Goal: Information Seeking & Learning: Learn about a topic

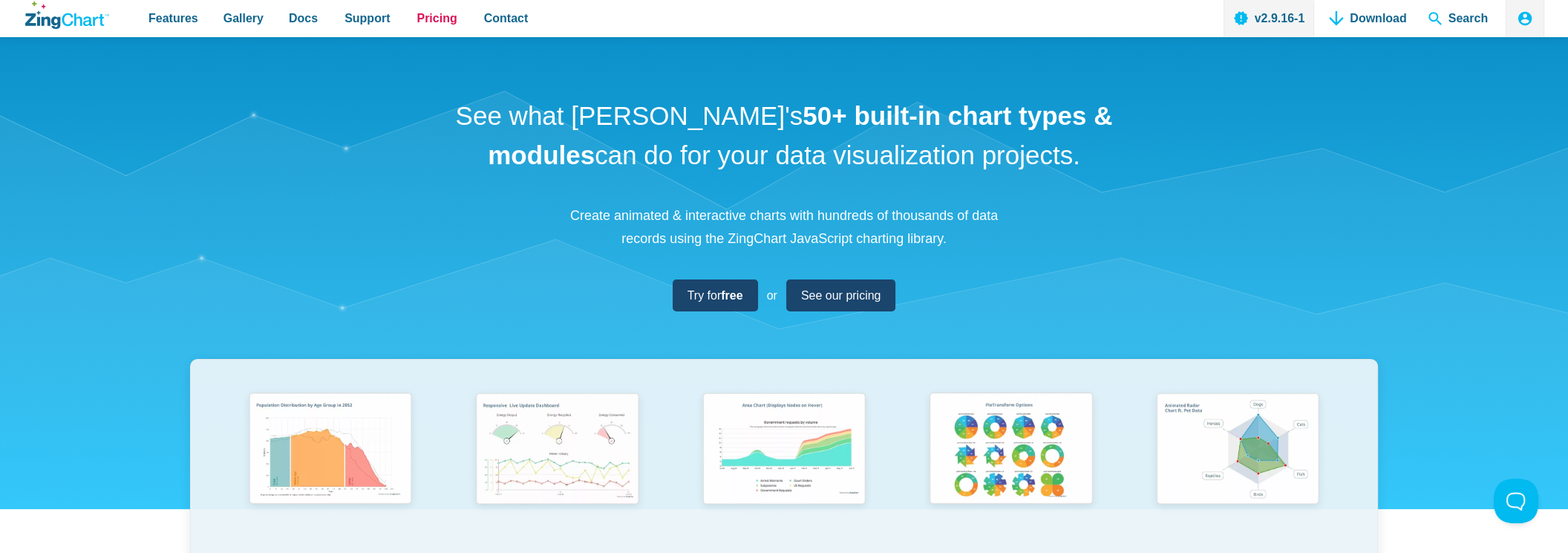
click at [416, 19] on span "Pricing" at bounding box center [436, 18] width 40 height 20
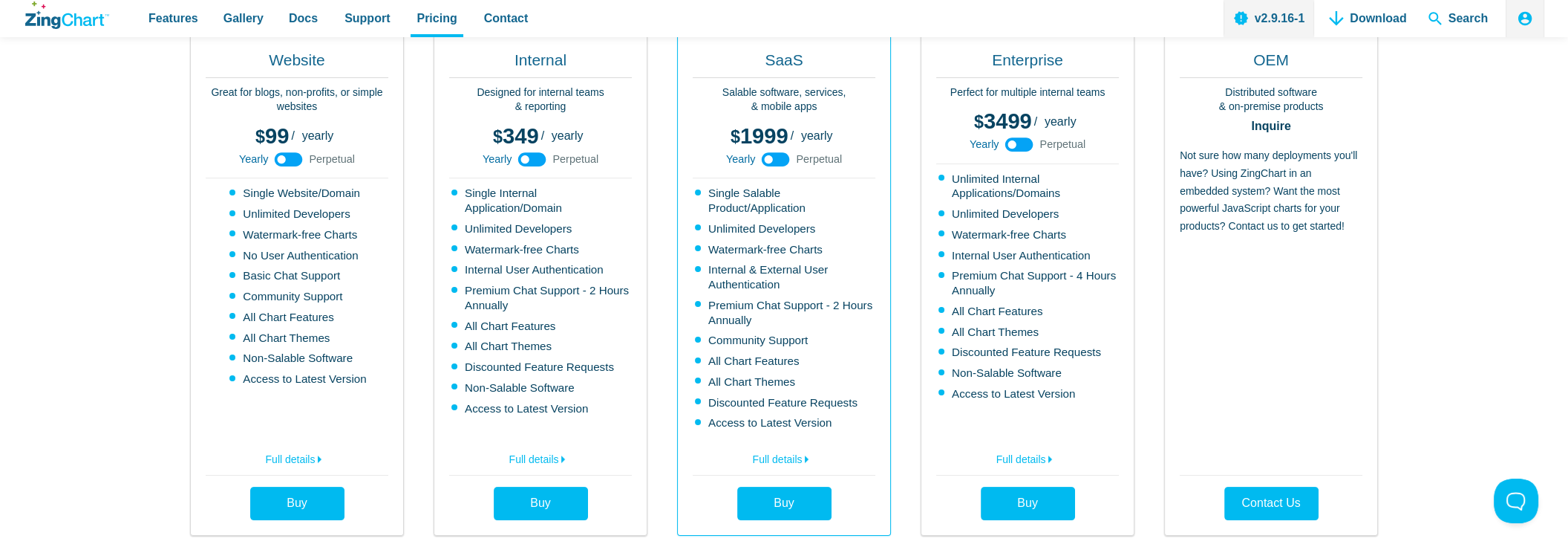
click at [1025, 144] on use "App Content" at bounding box center [1019, 144] width 28 height 14
click at [1017, 142] on use "App Content" at bounding box center [1019, 144] width 28 height 14
click at [1026, 142] on use "App Content" at bounding box center [1019, 144] width 28 height 14
click at [1017, 144] on use "App Content" at bounding box center [1019, 144] width 28 height 14
